Goal: Transaction & Acquisition: Purchase product/service

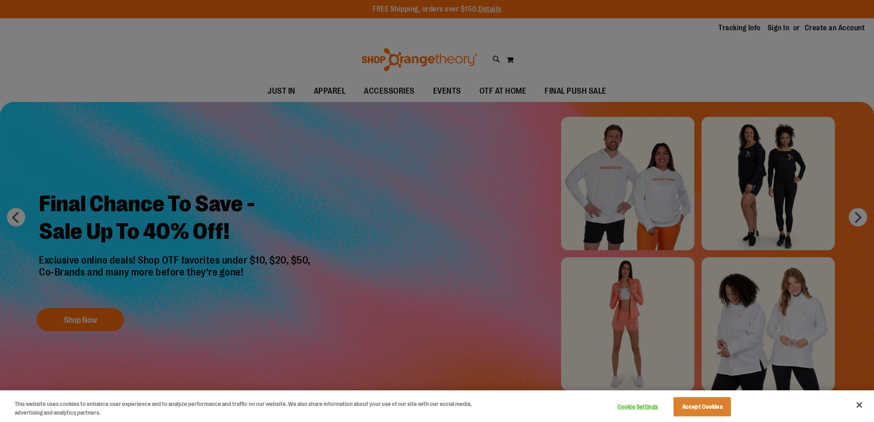
type input "**********"
click at [358, 291] on div at bounding box center [437, 211] width 874 height 422
click at [344, 205] on div at bounding box center [437, 211] width 874 height 422
click at [860, 405] on button "Close" at bounding box center [859, 405] width 20 height 20
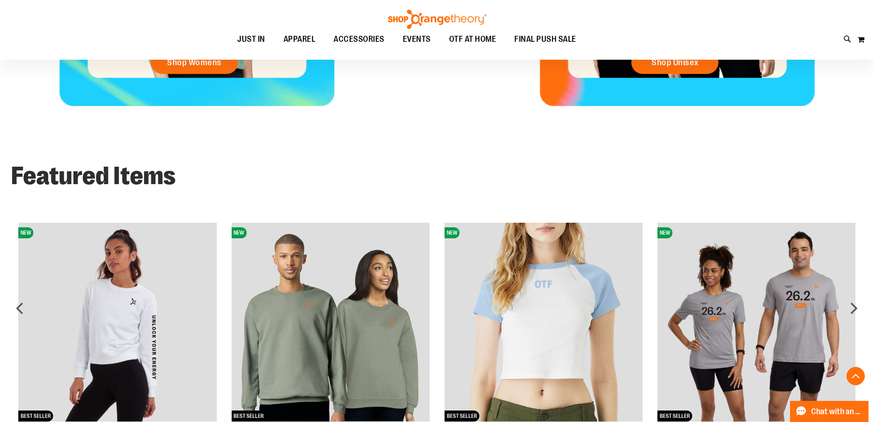
scroll to position [593, 0]
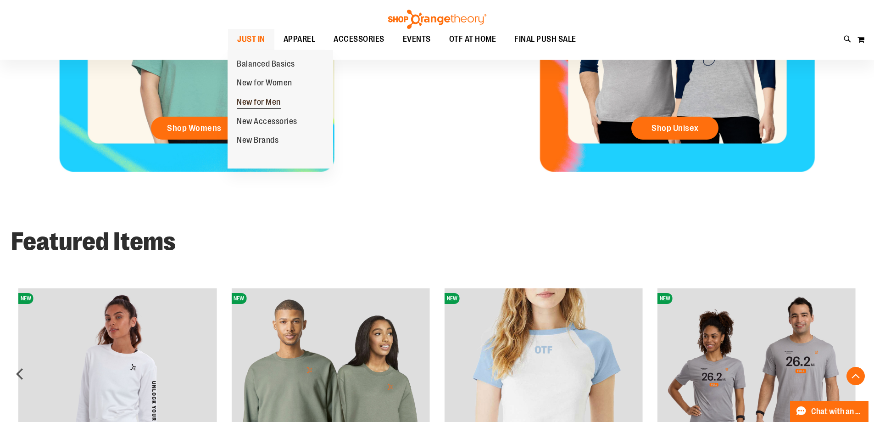
click at [265, 102] on span "New for Men" at bounding box center [259, 102] width 44 height 11
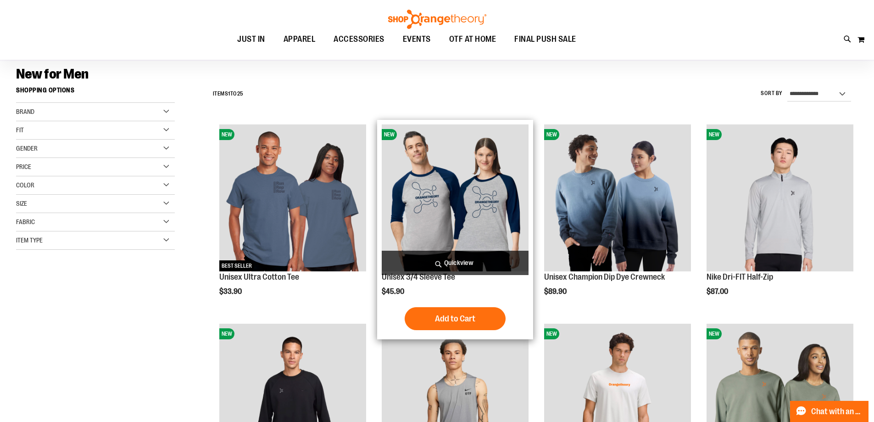
scroll to position [91, 0]
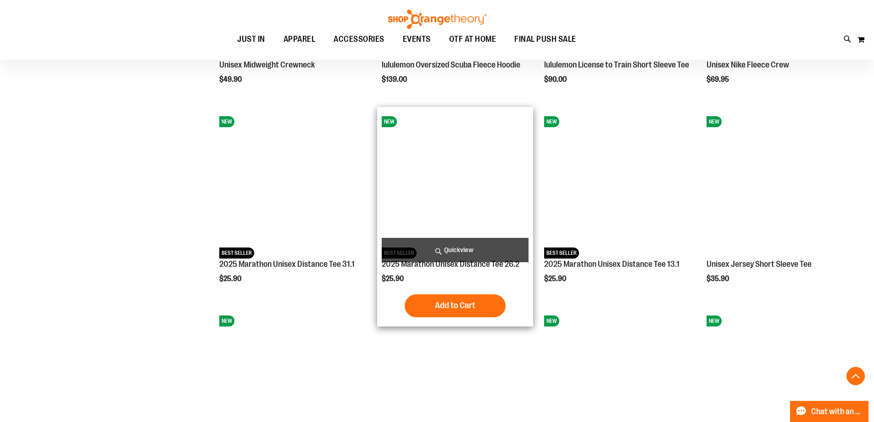
scroll to position [917, 0]
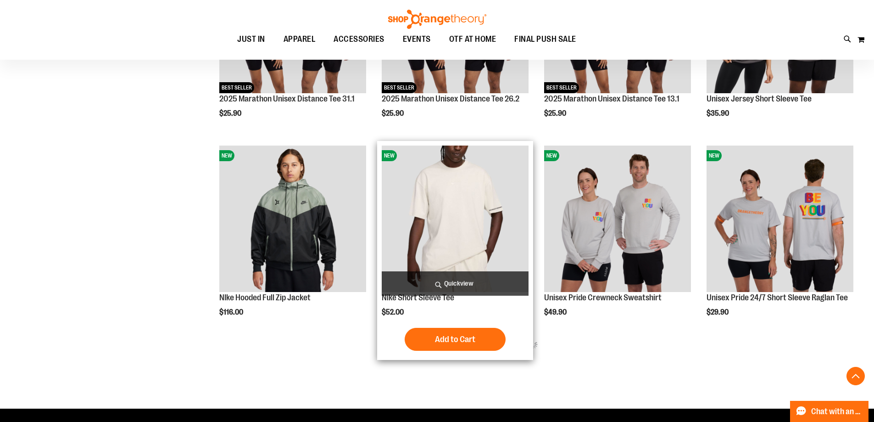
scroll to position [1055, 0]
